Goal: Go to known website: Go to known website

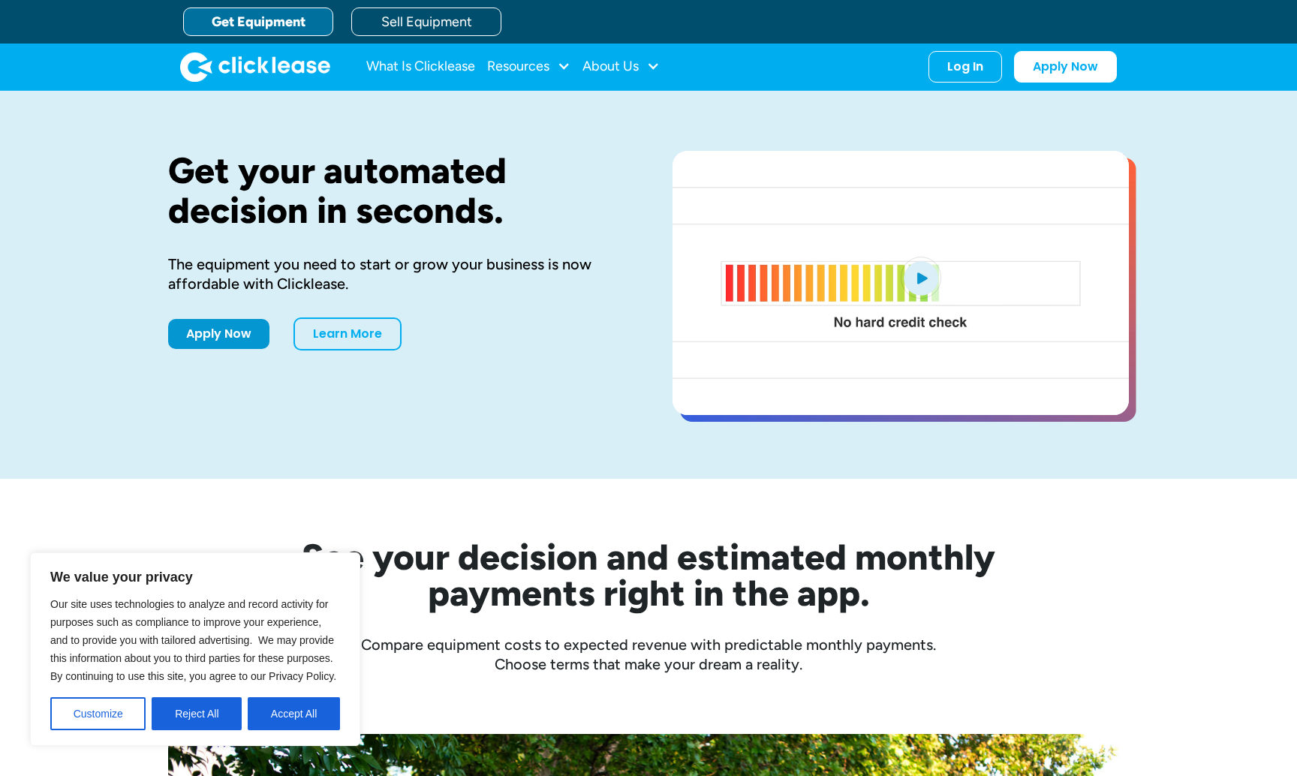
drag, startPoint x: 311, startPoint y: 717, endPoint x: 304, endPoint y: 715, distance: 7.7
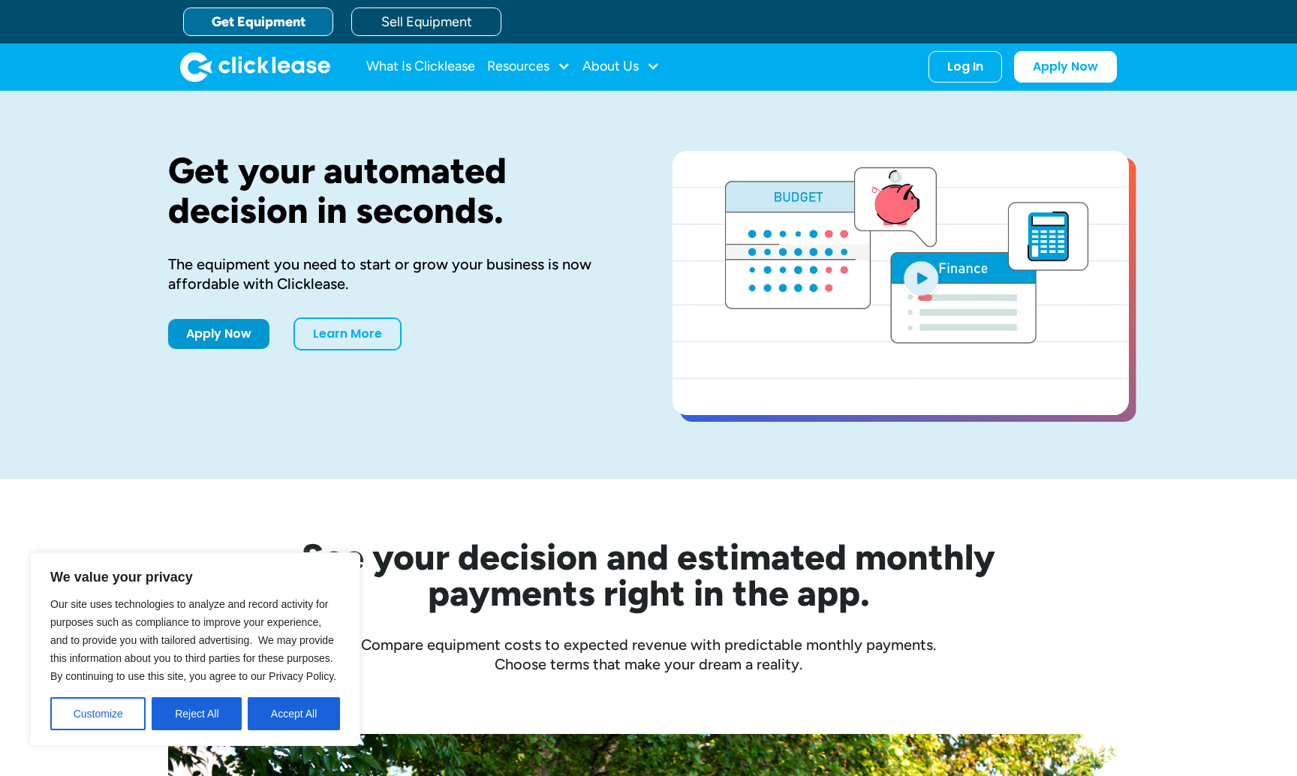
click at [305, 715] on button "Accept All" at bounding box center [294, 713] width 92 height 33
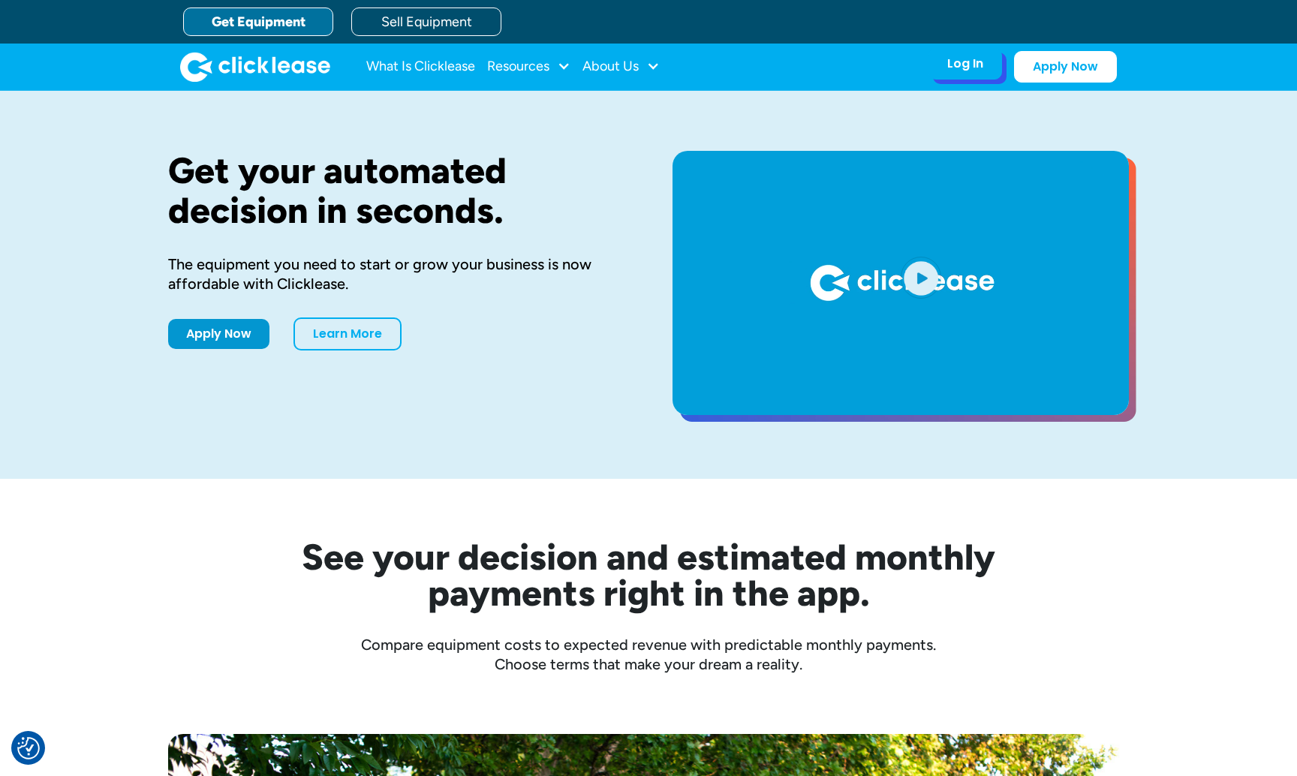
click at [963, 65] on div "Log In" at bounding box center [965, 63] width 36 height 15
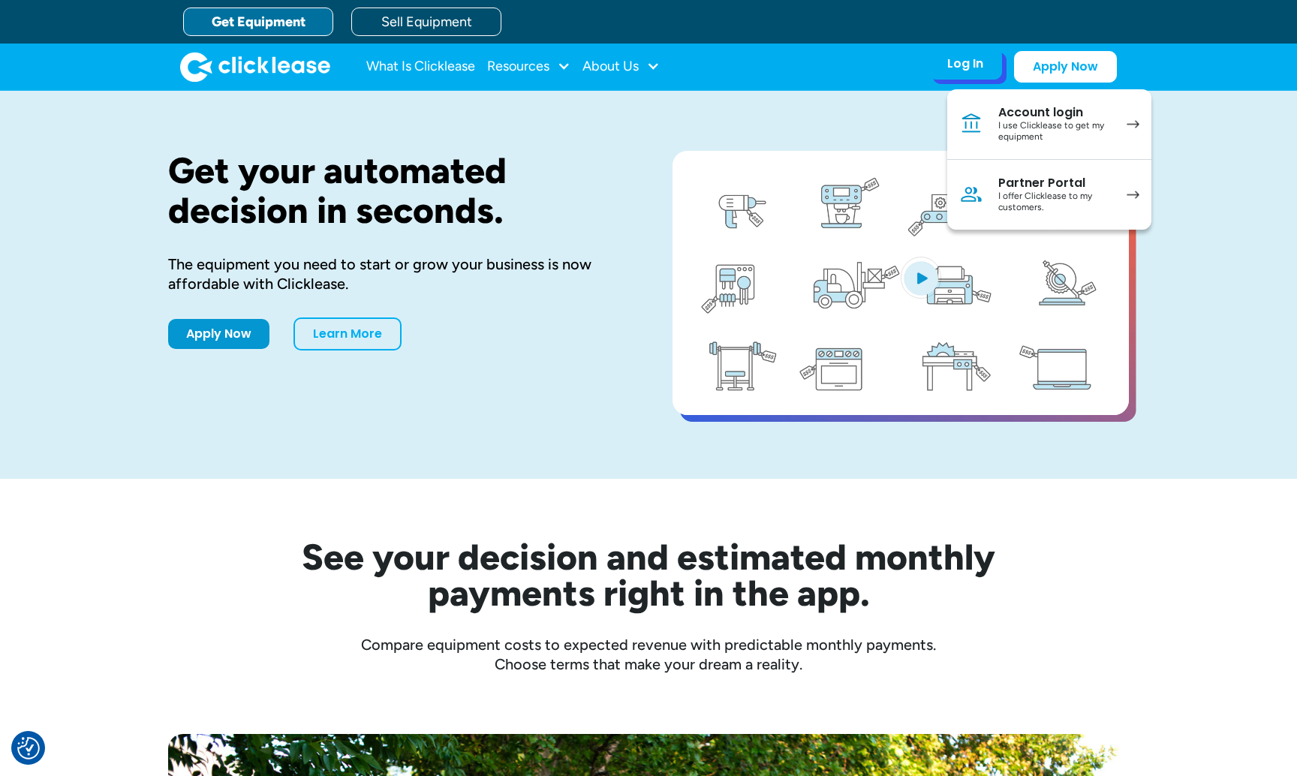
click at [1043, 185] on div "Partner Portal" at bounding box center [1054, 183] width 113 height 15
